Goal: Task Accomplishment & Management: Use online tool/utility

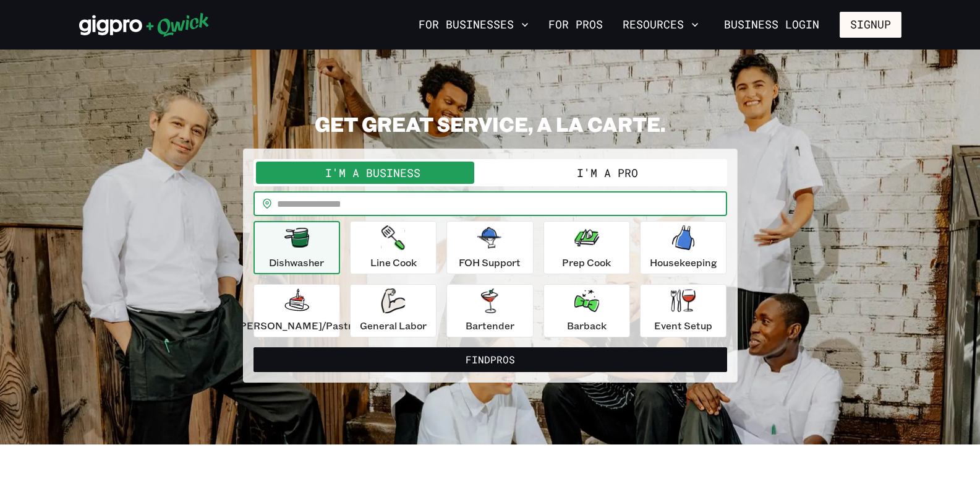
click at [357, 201] on input "text" at bounding box center [502, 203] width 450 height 25
type input "*****"
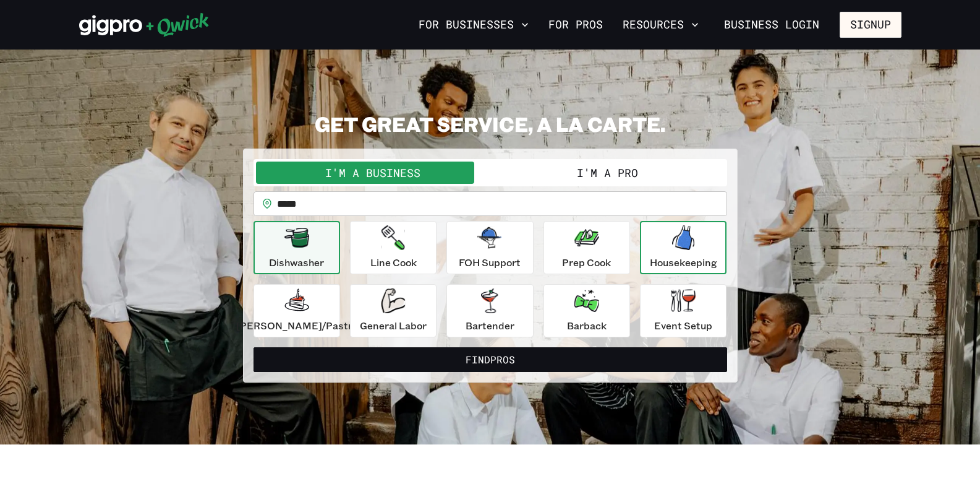
click at [679, 255] on p "Housekeeping" at bounding box center [683, 262] width 67 height 15
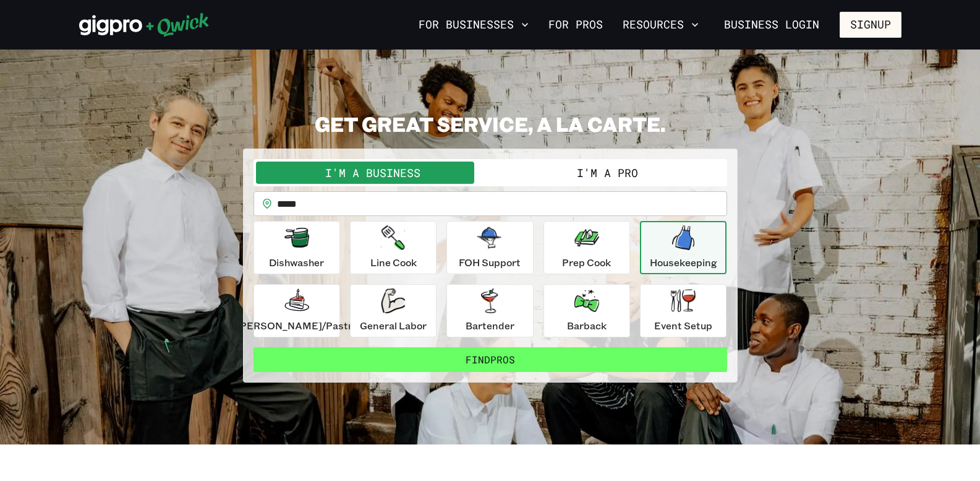
click at [523, 361] on button "Find Pros" at bounding box center [491, 359] width 474 height 25
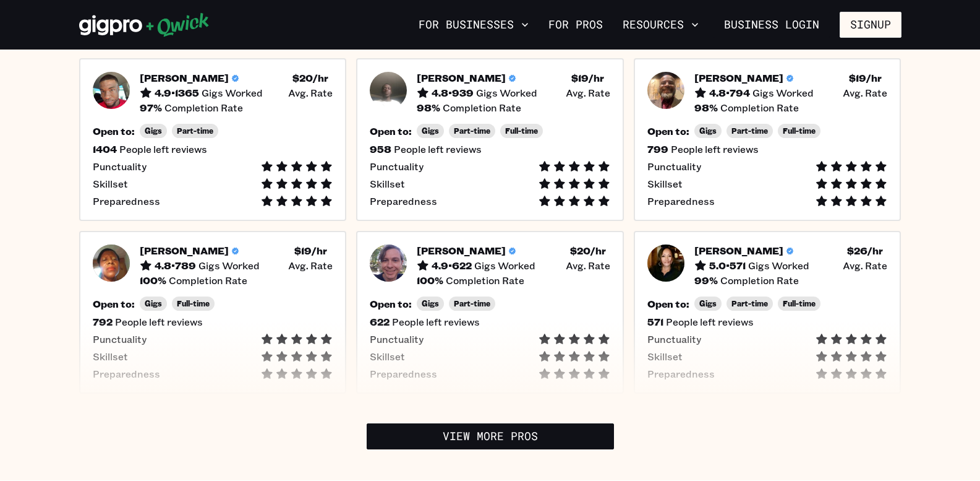
scroll to position [421, 0]
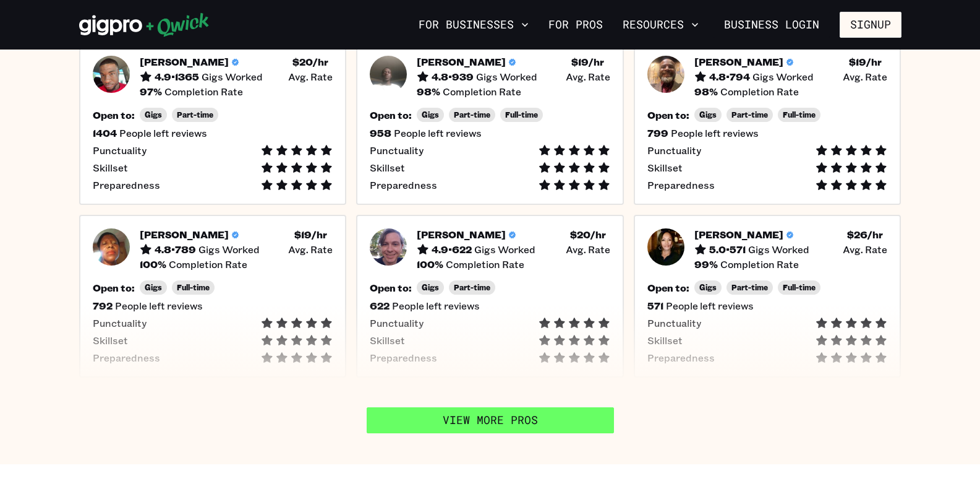
click at [537, 407] on link "View More Pros" at bounding box center [490, 420] width 247 height 26
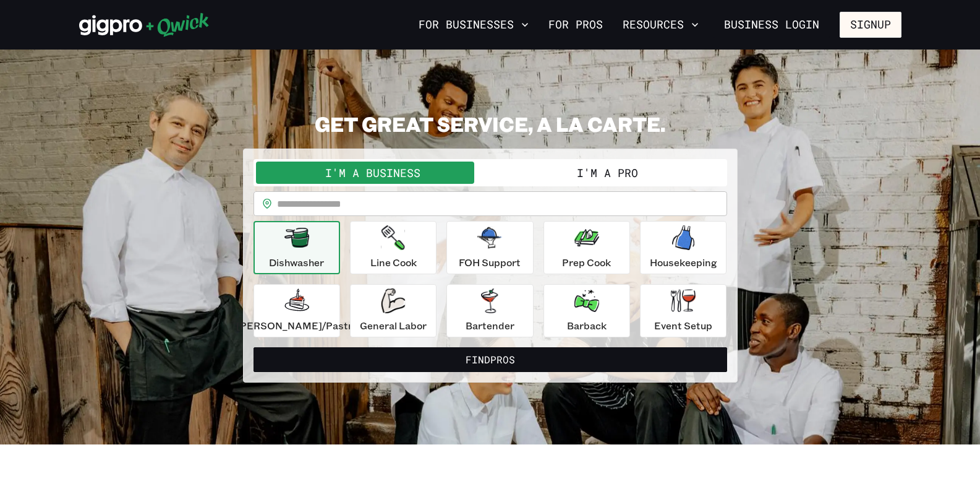
click at [606, 171] on button "I'm a Pro" at bounding box center [607, 172] width 234 height 22
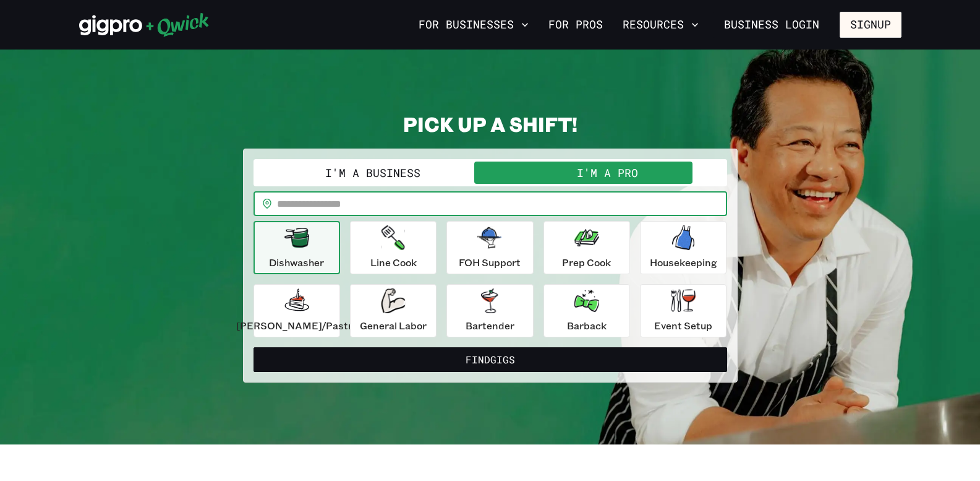
click at [387, 202] on input "text" at bounding box center [502, 203] width 450 height 25
type input "*****"
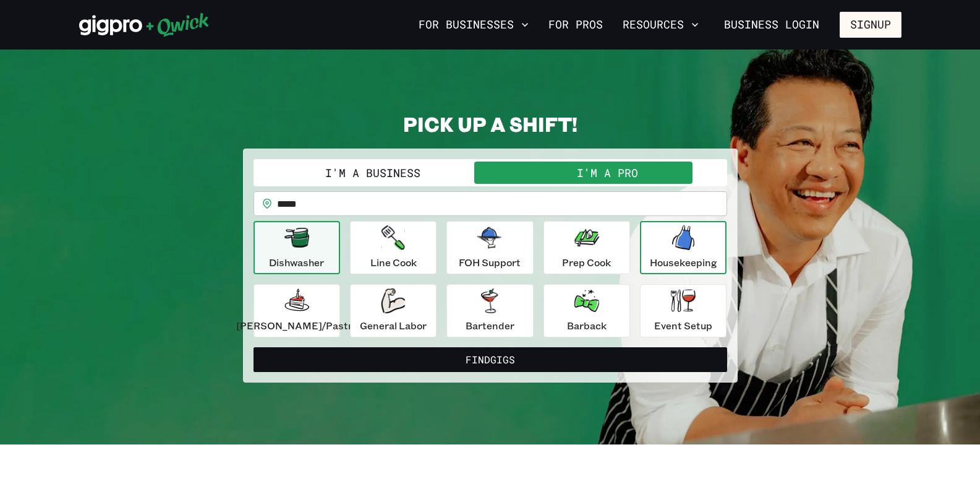
click at [679, 249] on icon "button" at bounding box center [683, 237] width 22 height 25
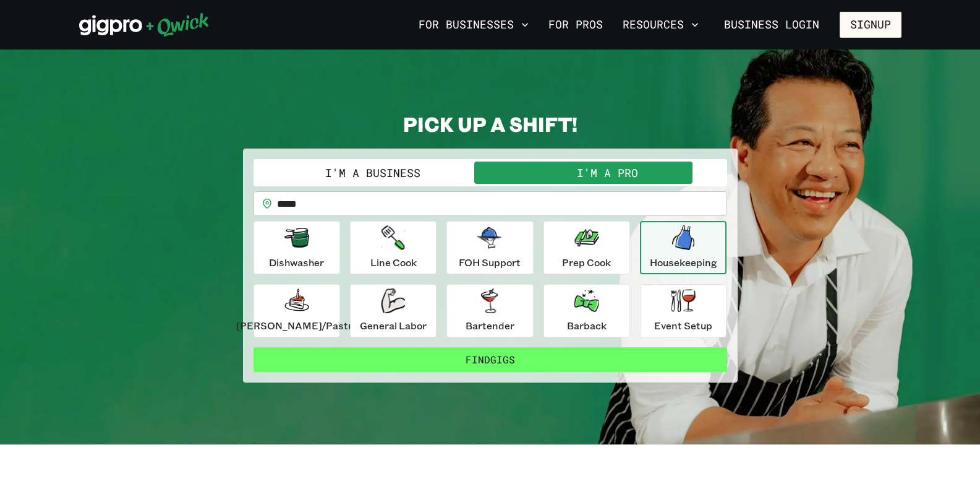
click at [526, 355] on button "Find Gigs" at bounding box center [491, 359] width 474 height 25
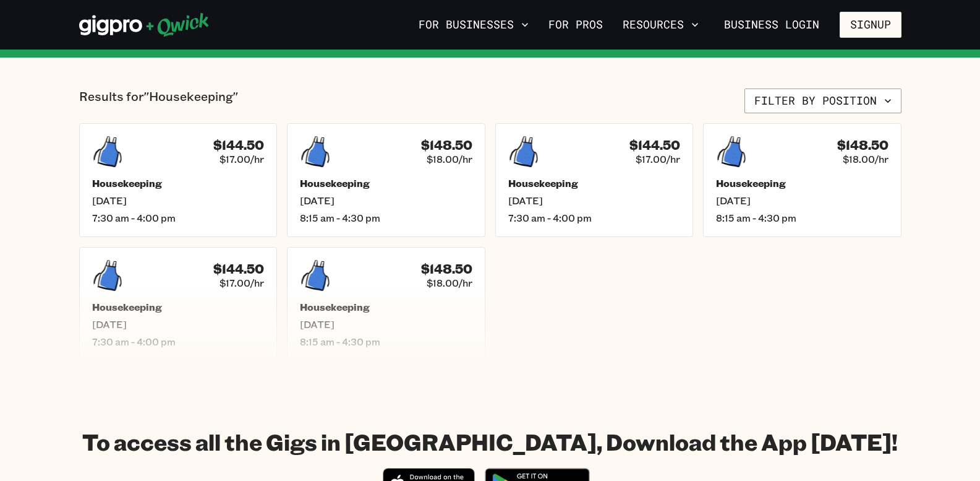
scroll to position [297, 0]
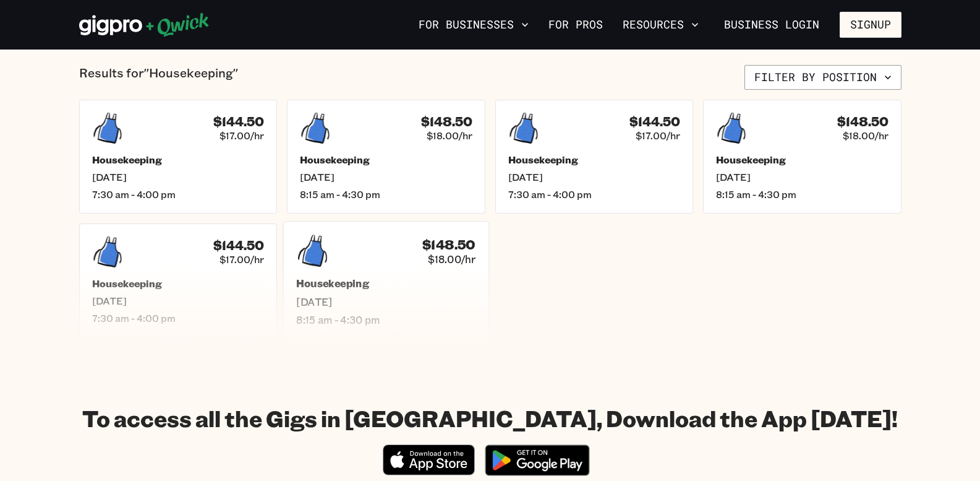
click at [343, 294] on div "Housekeeping Fri, Sep 5 8:15 am - 4:30 pm" at bounding box center [385, 301] width 179 height 49
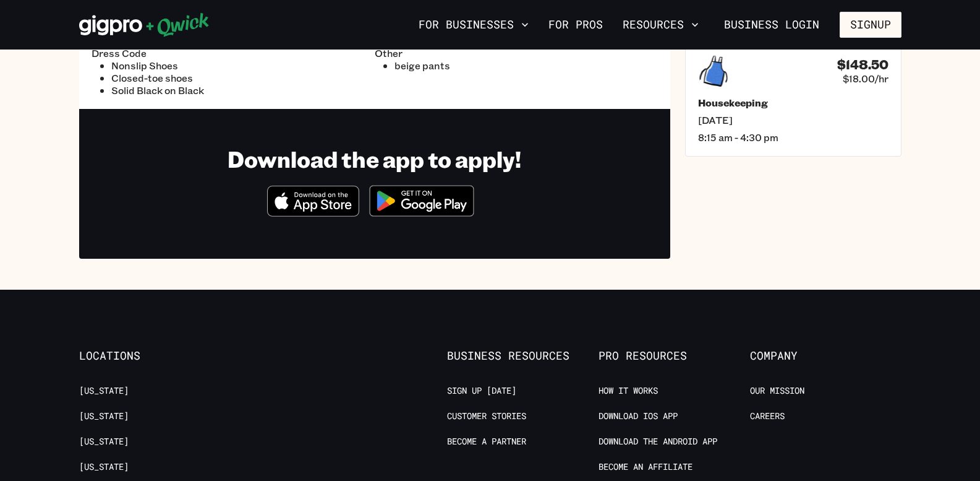
scroll to position [445, 0]
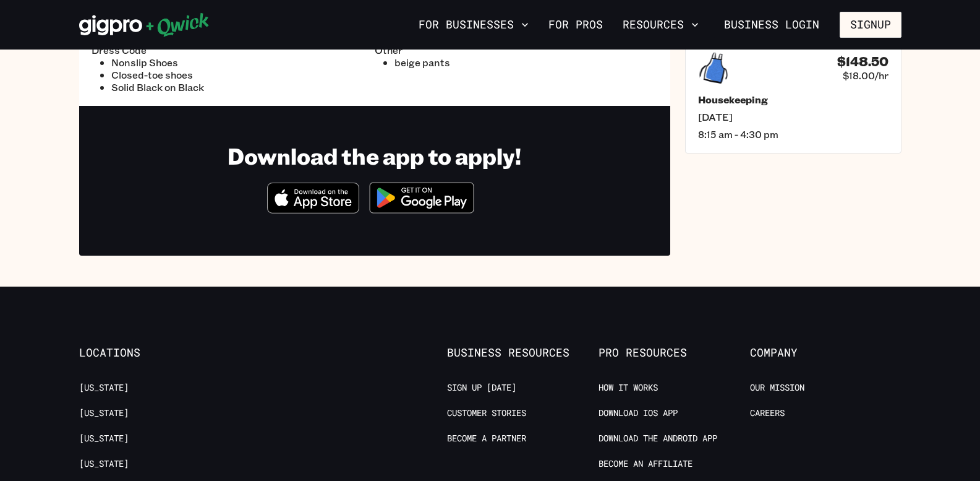
click at [327, 203] on icon "Download on the App Store" at bounding box center [313, 198] width 91 height 30
click at [435, 196] on img at bounding box center [422, 197] width 120 height 46
